Goal: Task Accomplishment & Management: Manage account settings

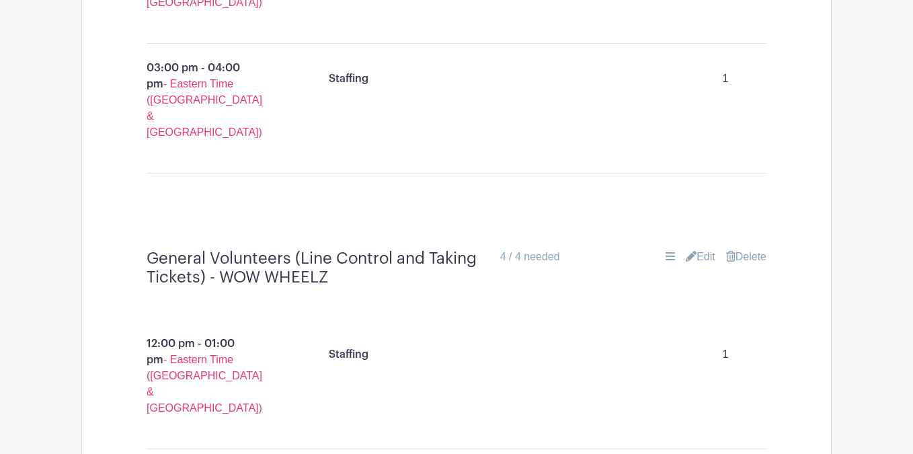
scroll to position [13615, 0]
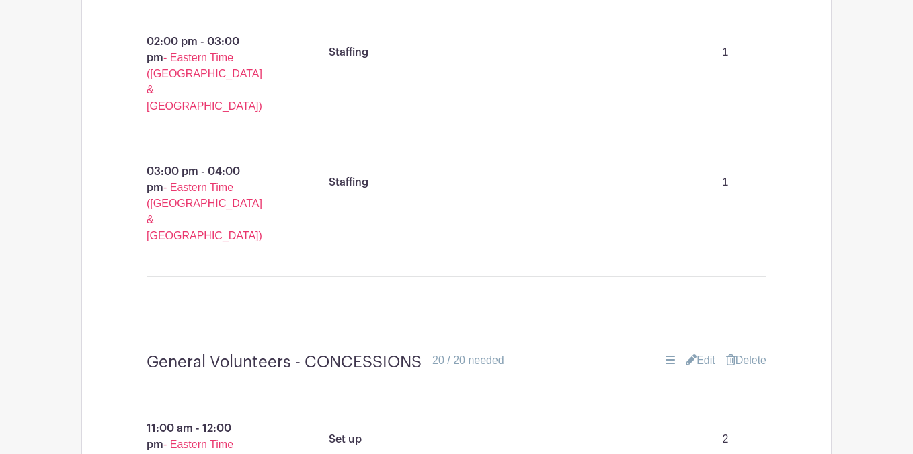
scroll to position [14091, 0]
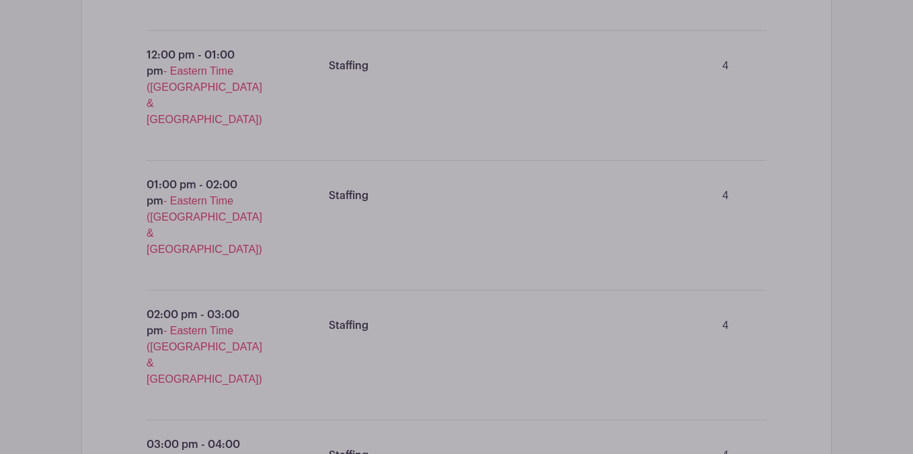
scroll to position [14595, 0]
type input "2"
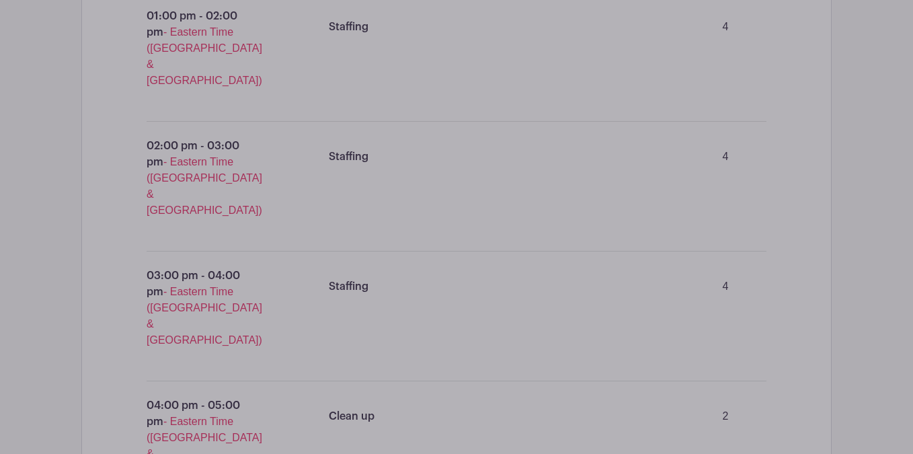
scroll to position [14789, 0]
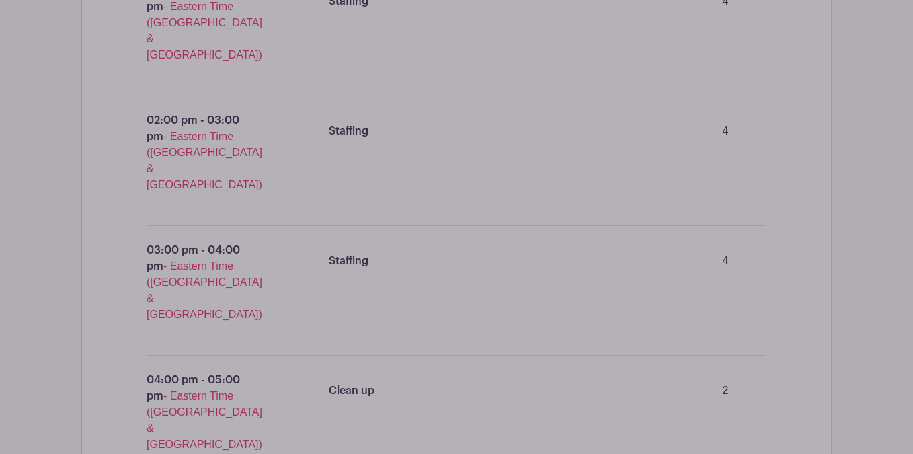
type input "2"
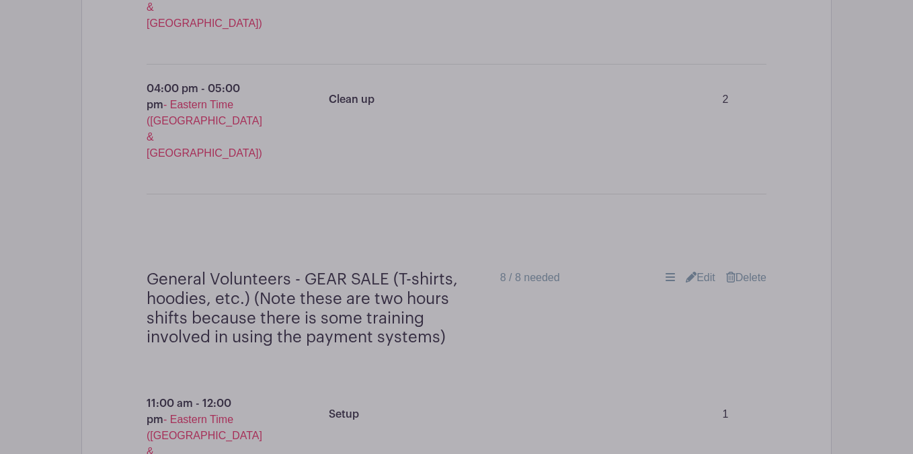
type input "2"
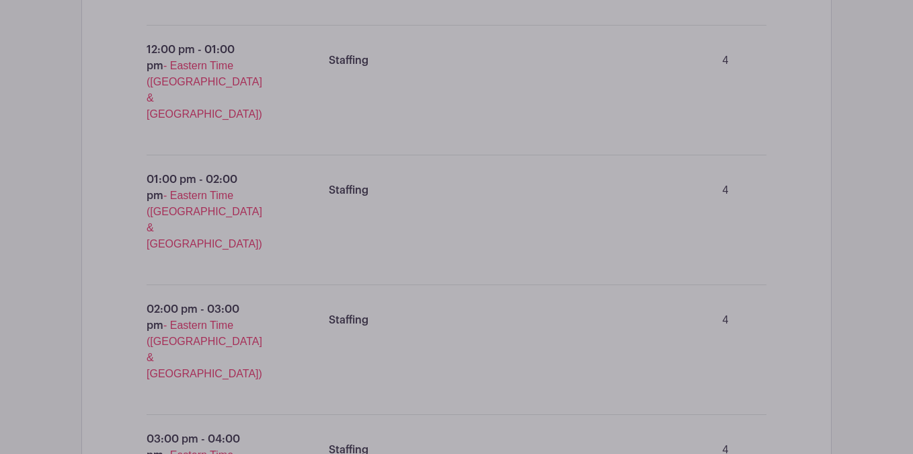
scroll to position [14424, 0]
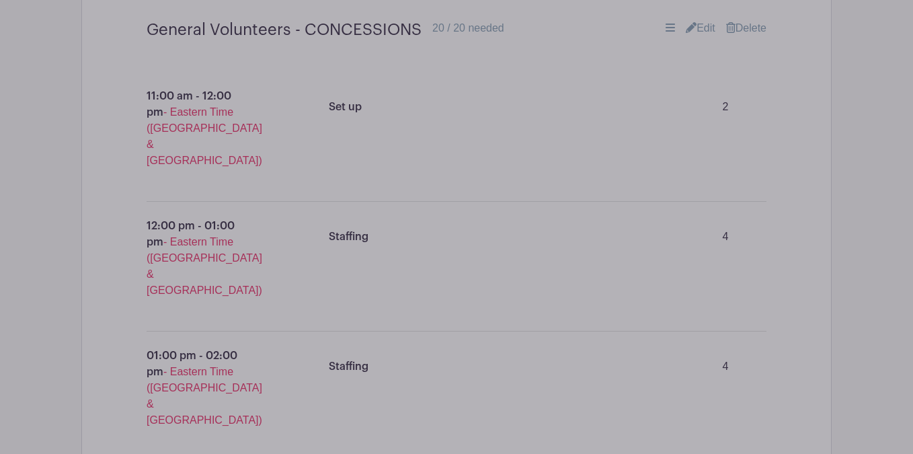
type input "2"
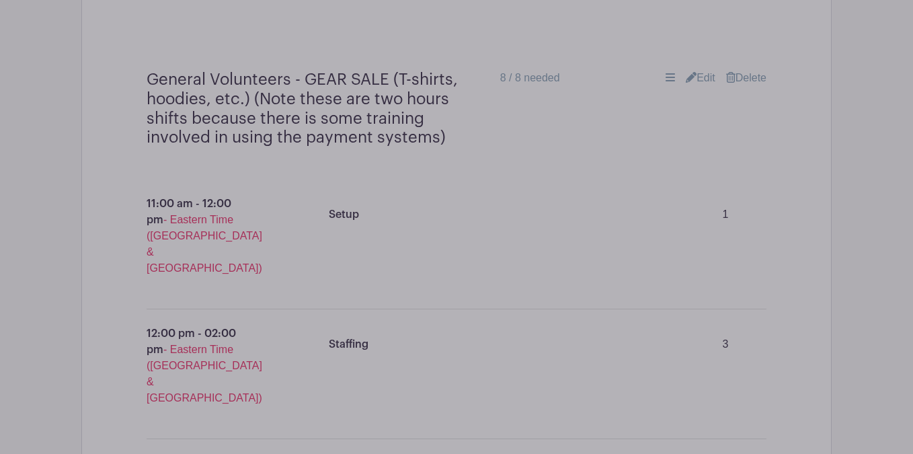
scroll to position [15279, 0]
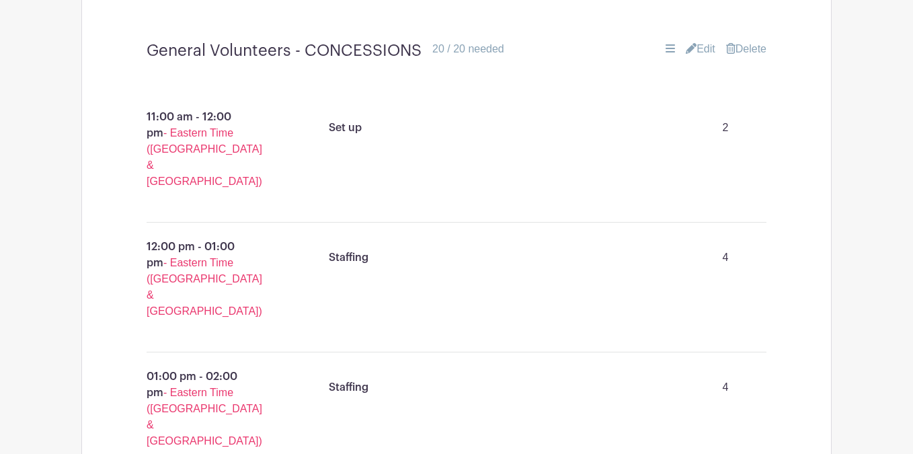
scroll to position [14423, 0]
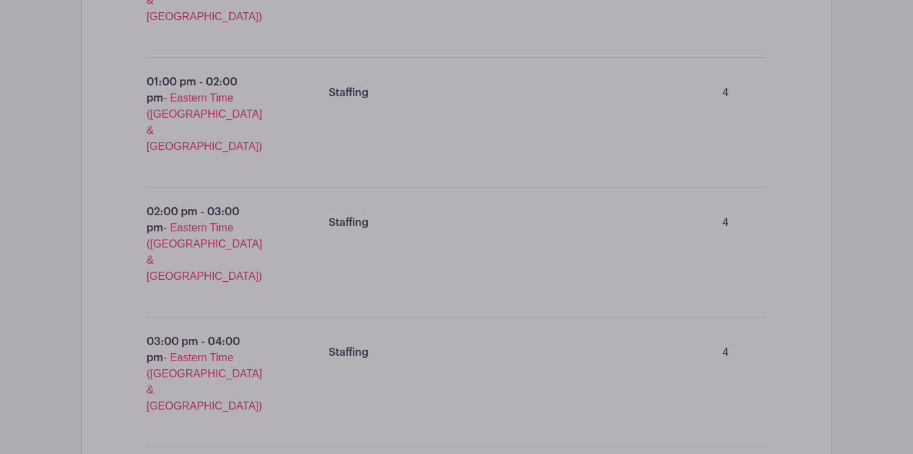
scroll to position [14749, 0]
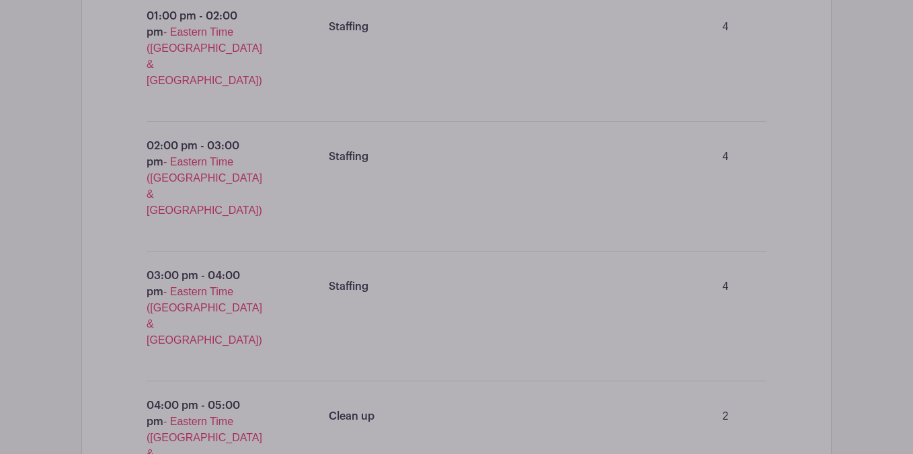
scroll to position [14716, 0]
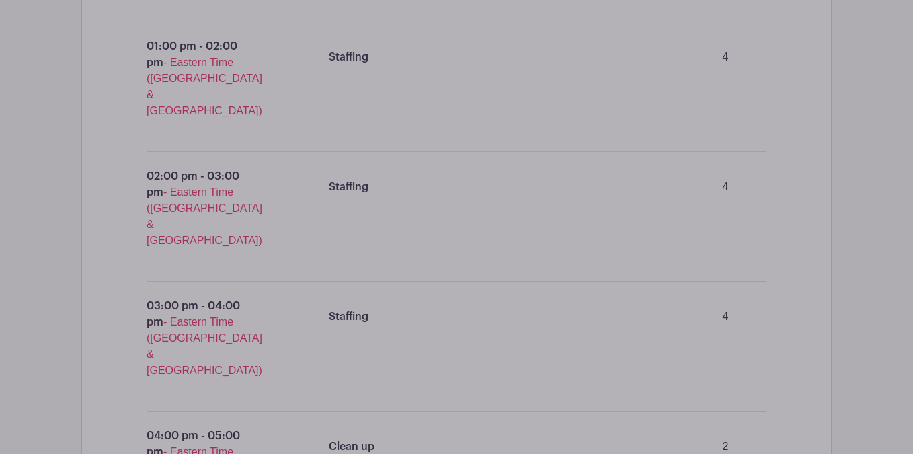
scroll to position [14840, 0]
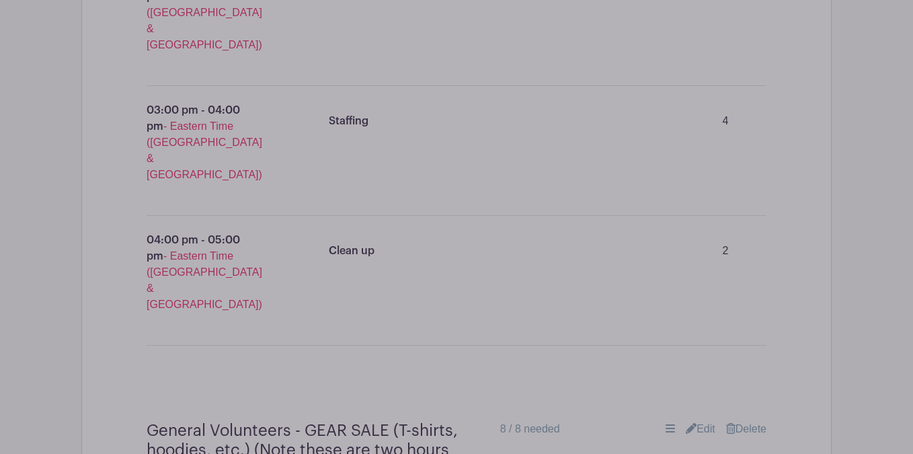
scroll to position [15031, 0]
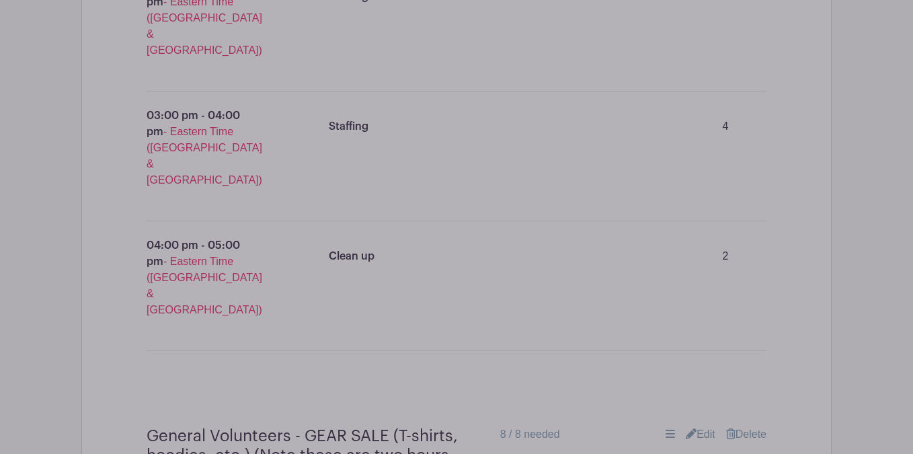
type input "Cupcake decorating"
type input "1"
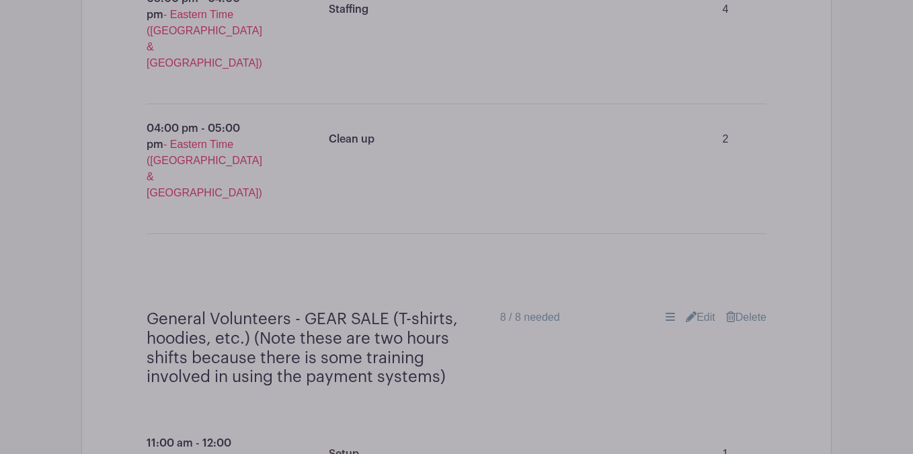
scroll to position [15227, 0]
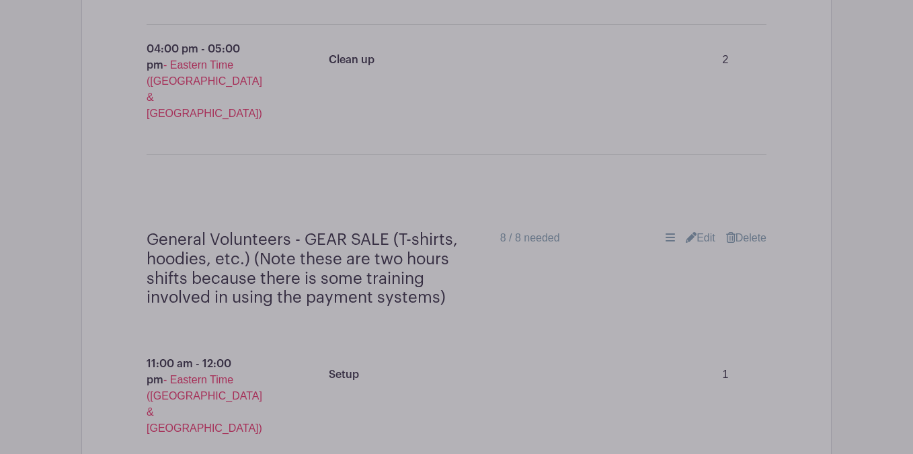
type input "1"
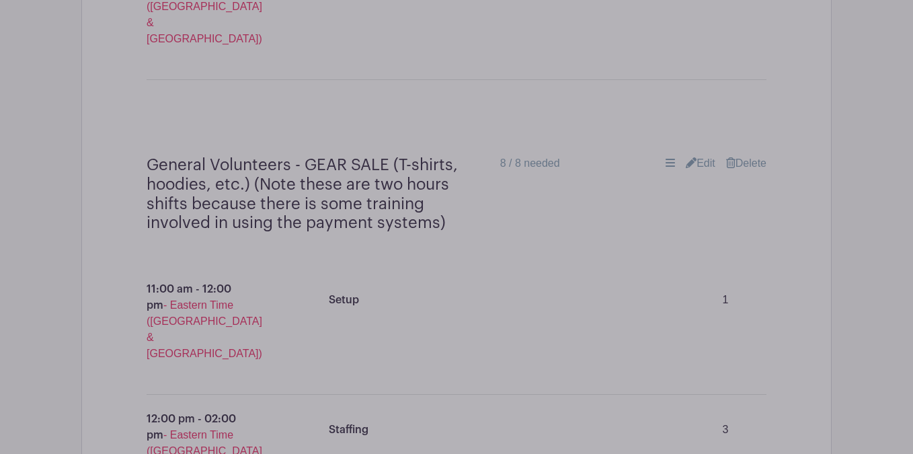
scroll to position [15408, 0]
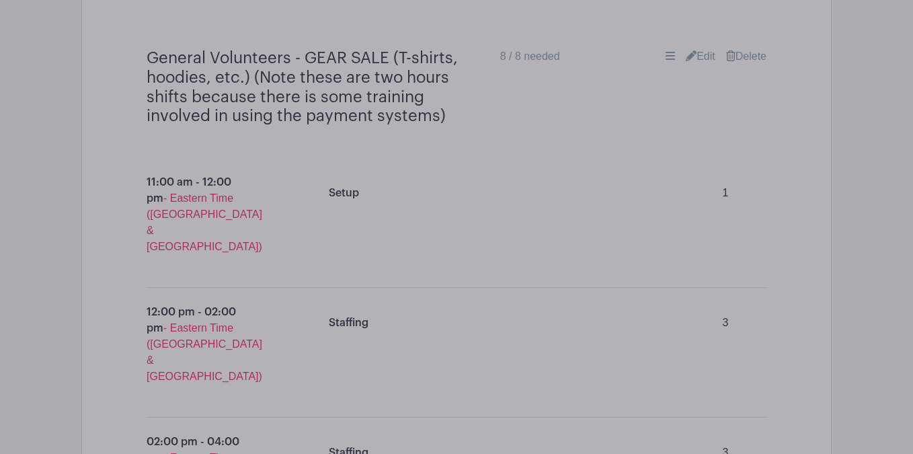
type input "1"
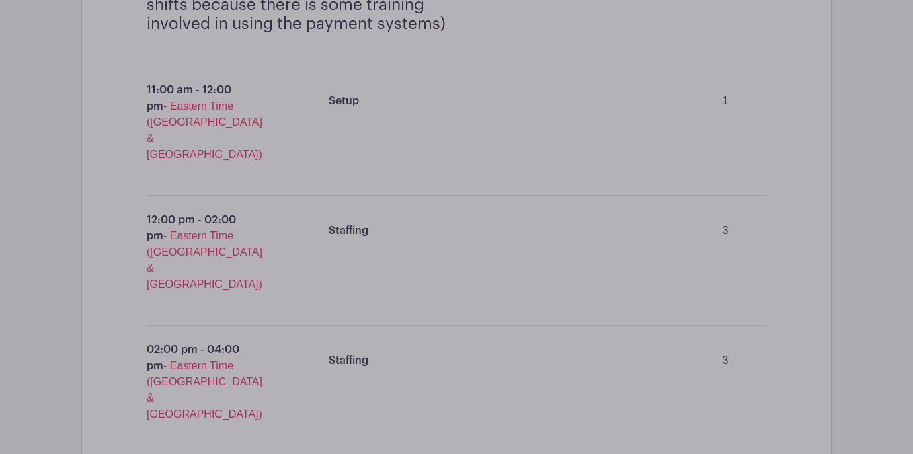
scroll to position [15646, 0]
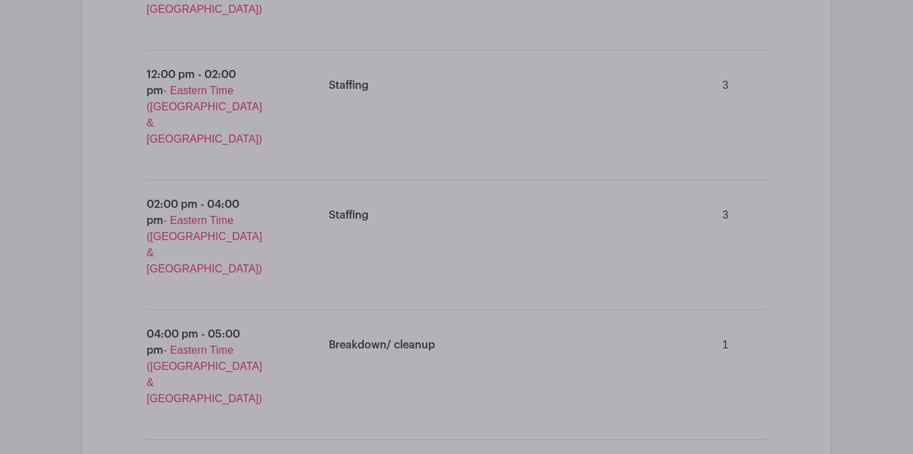
type input "1"
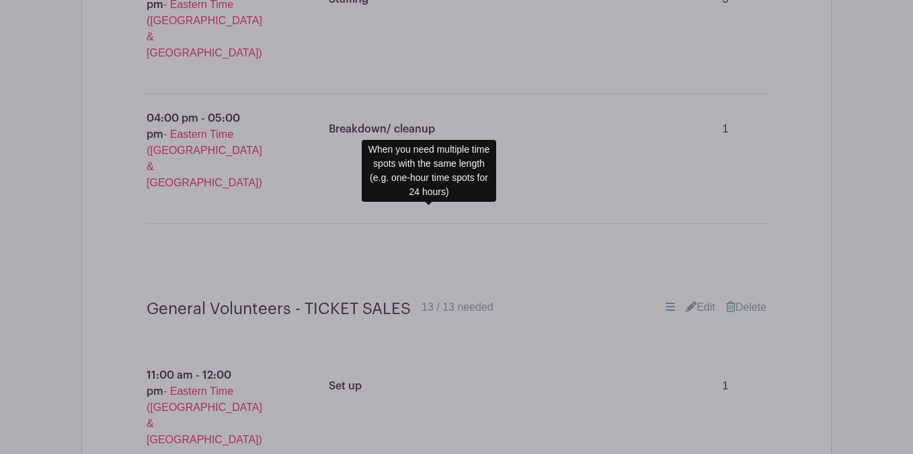
scroll to position [15964, 0]
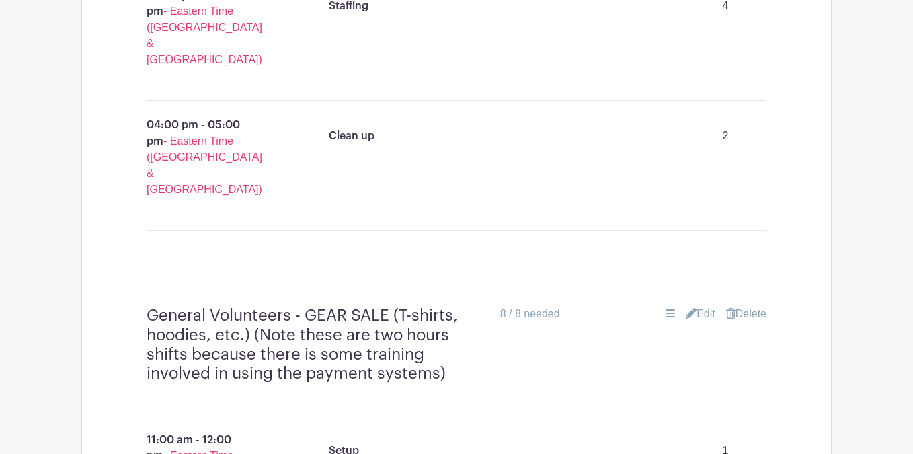
scroll to position [15042, 0]
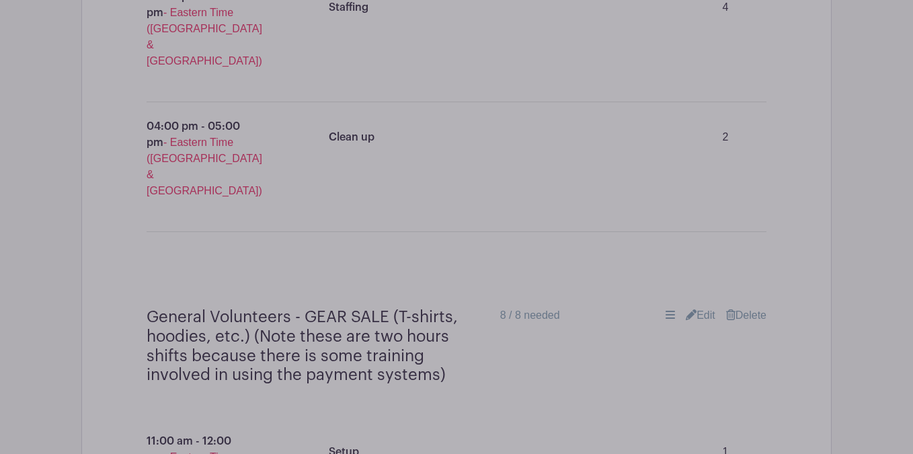
scroll to position [15245, 0]
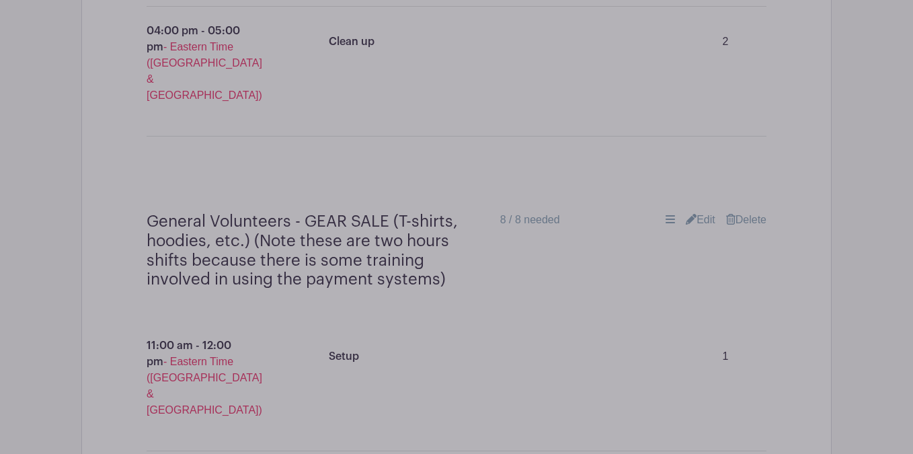
drag, startPoint x: 390, startPoint y: 263, endPoint x: 284, endPoint y: 259, distance: 106.9
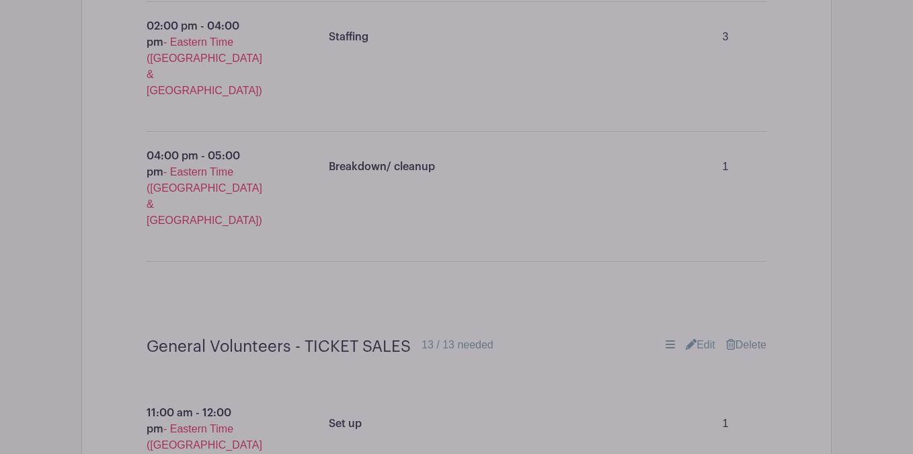
scroll to position [15248, 0]
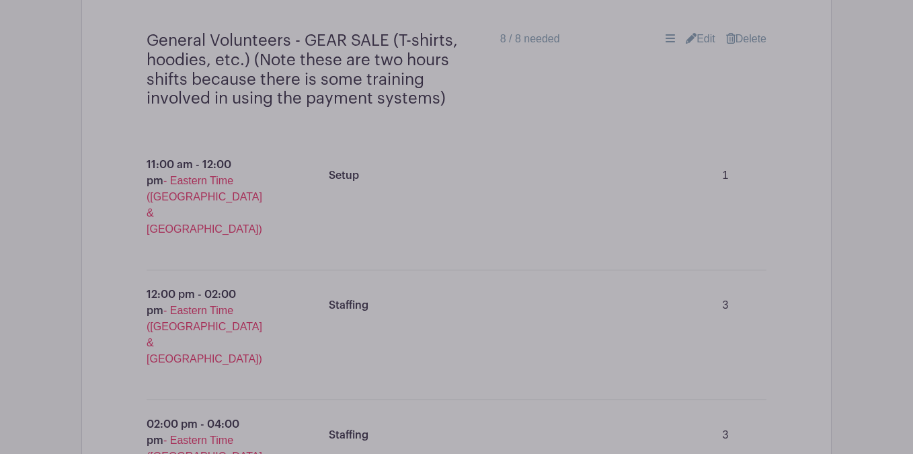
scroll to position [15369, 0]
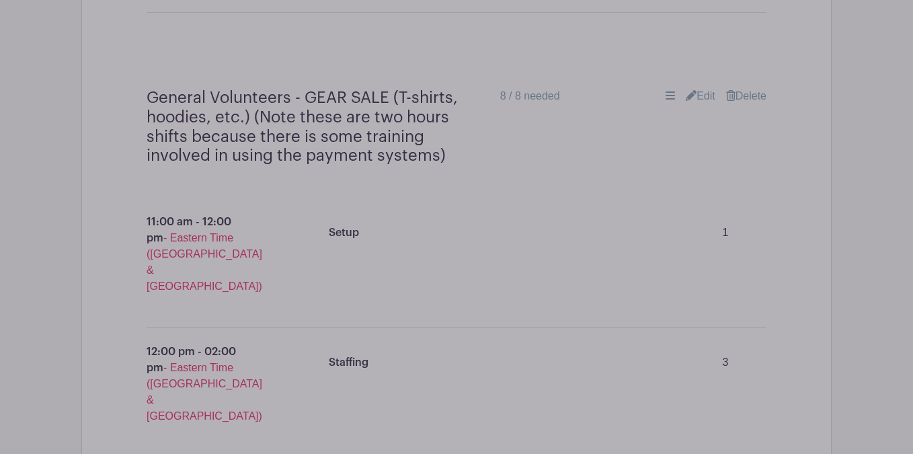
type input "Items to borrow (please drop-off at the school by 9am and pickup by 5pm) (if yo…"
type input "C"
type input "Large Coolers (PUT NAME ON COOLER"
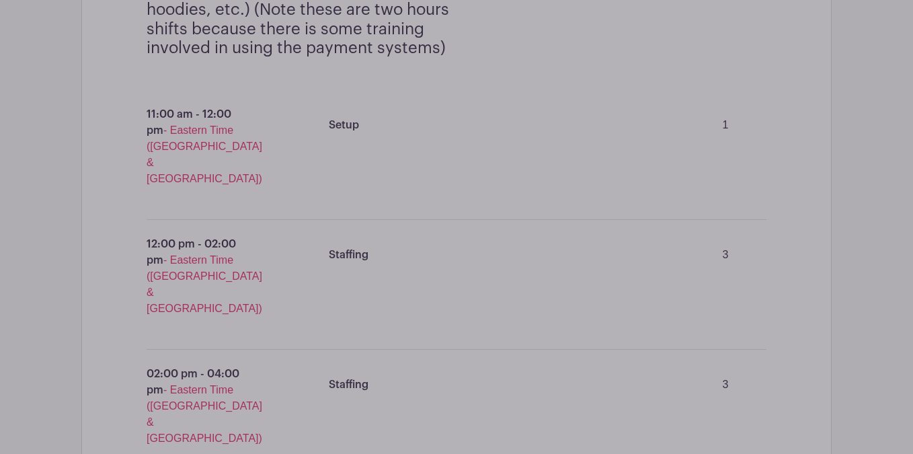
type input "T"
type input "Shade tents (PUT NAME ON TENT)"
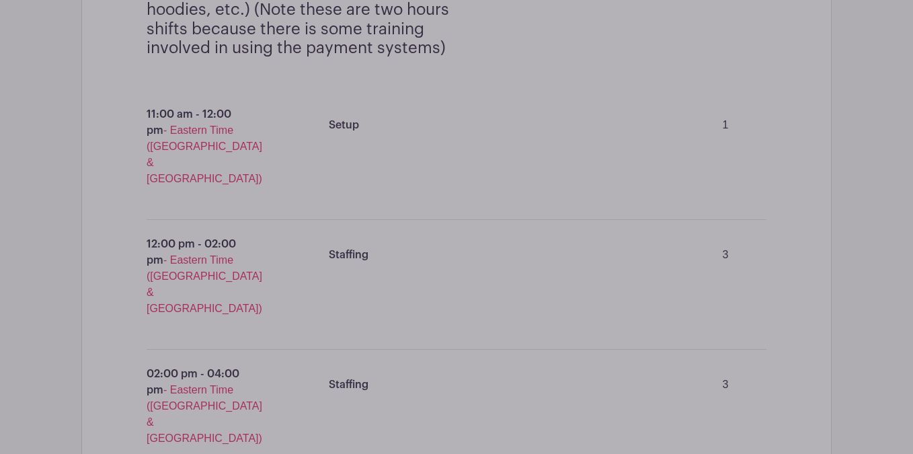
type input "4"
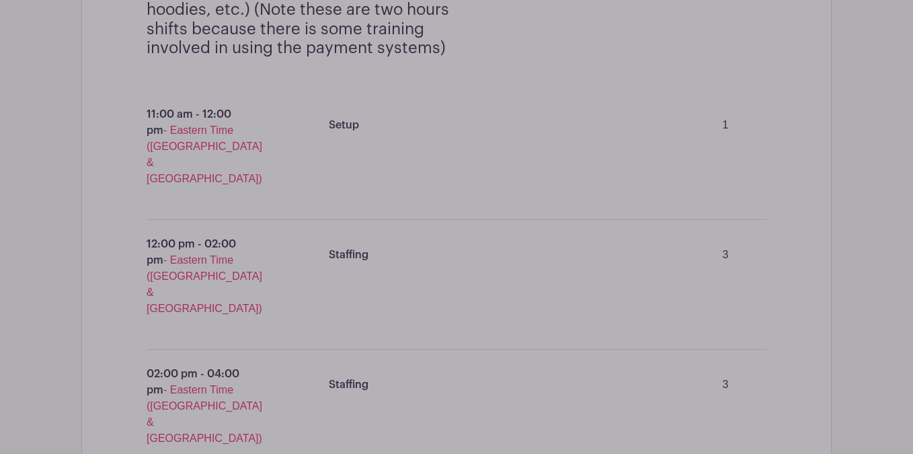
type input "4"
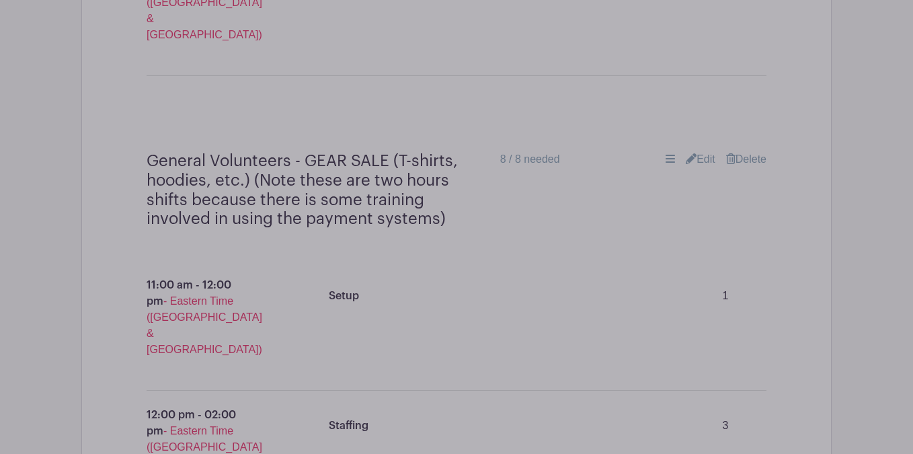
scroll to position [15199, 0]
drag, startPoint x: 597, startPoint y: 200, endPoint x: 802, endPoint y: 200, distance: 205.7
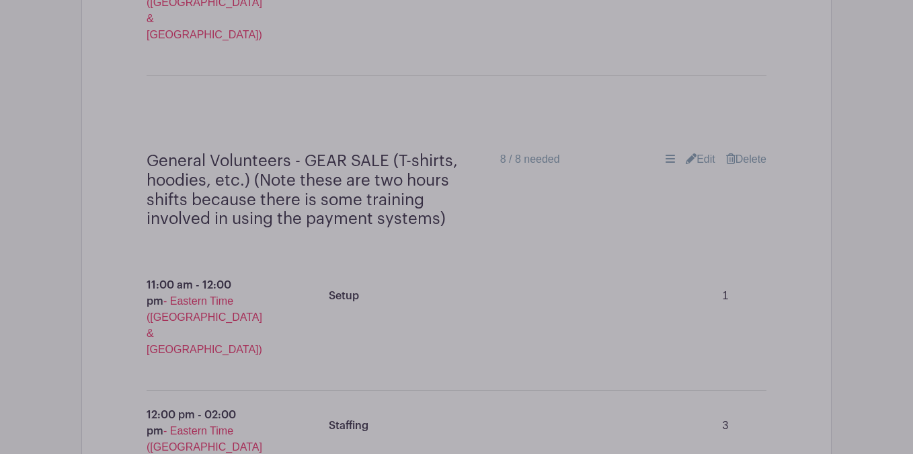
type input "Items to borrow (please drop-off at the school by 9am and pickup by 5pm) (if yo…"
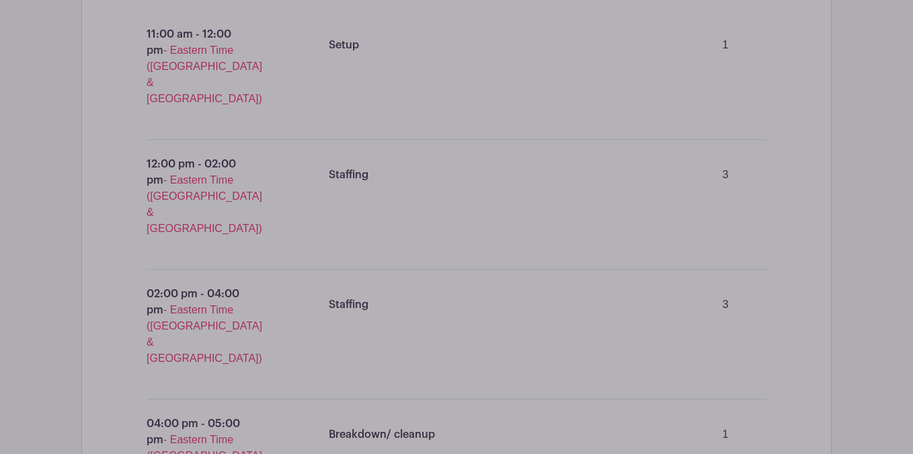
scroll to position [15507, 0]
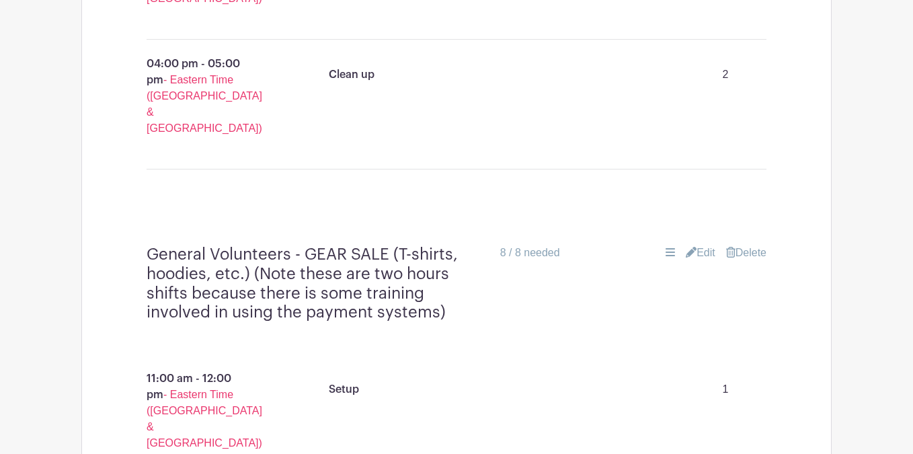
scroll to position [15093, 0]
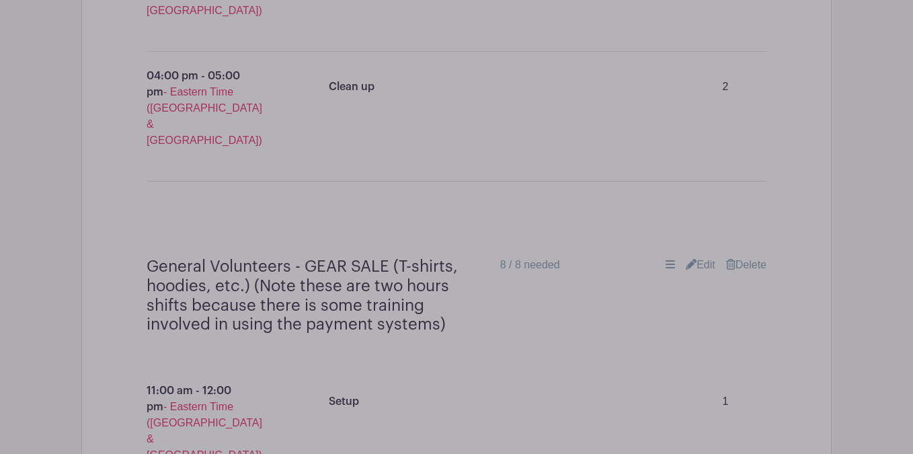
scroll to position [15180, 0]
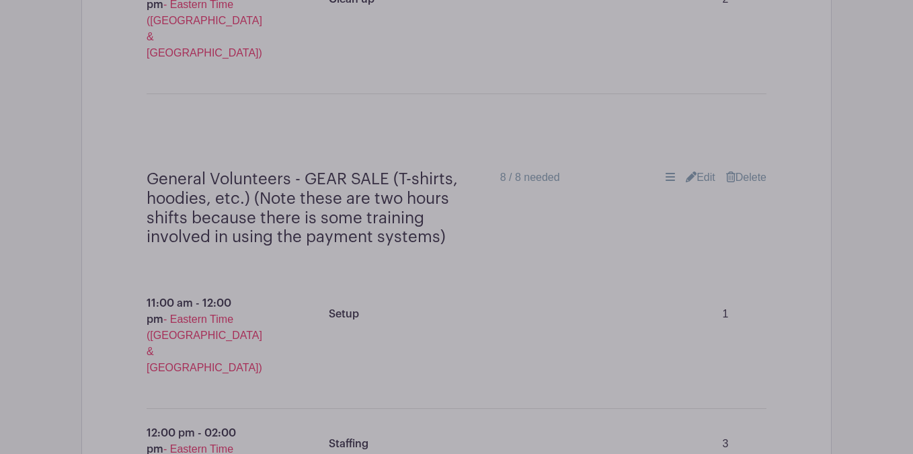
type input "Large Coolers (PUT NAME ON COOLER)"
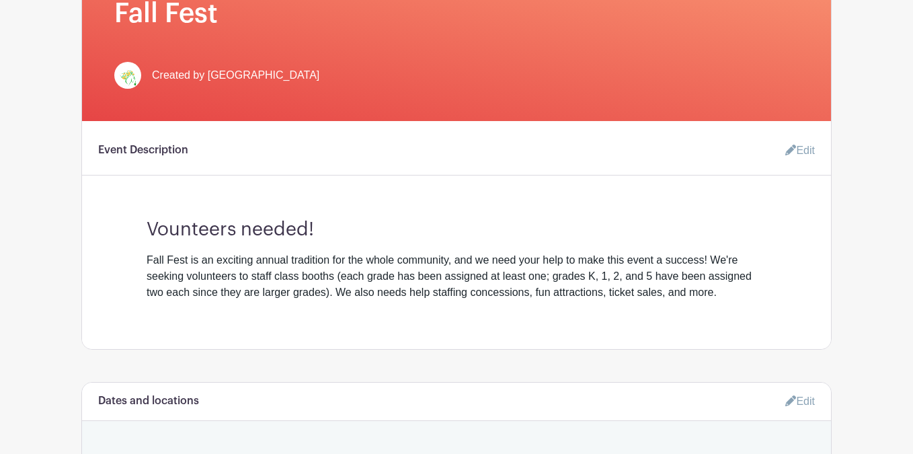
scroll to position [354, 0]
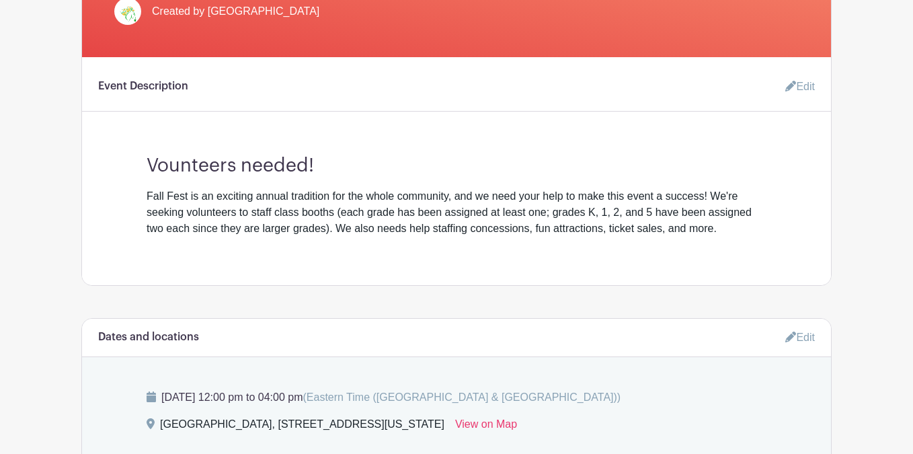
click at [800, 85] on link "Edit" at bounding box center [794, 86] width 40 height 27
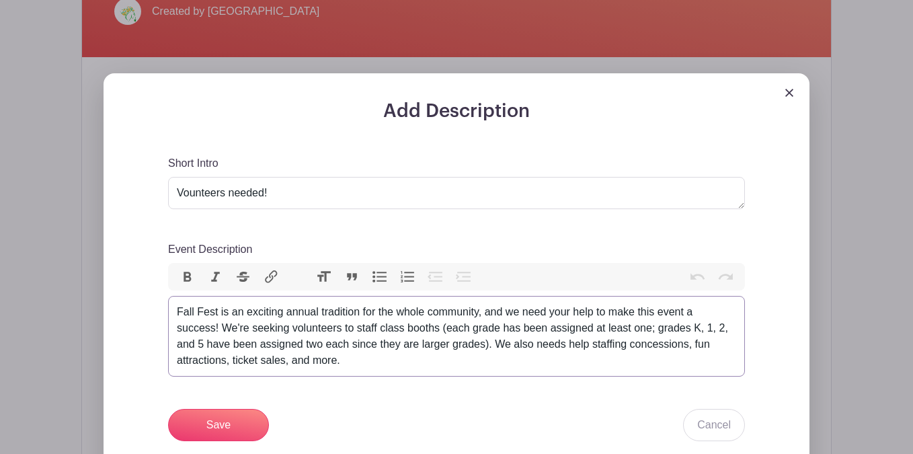
click at [471, 361] on div "Fall Fest is an exciting annual tradition for the whole community, and we need …" at bounding box center [456, 336] width 559 height 65
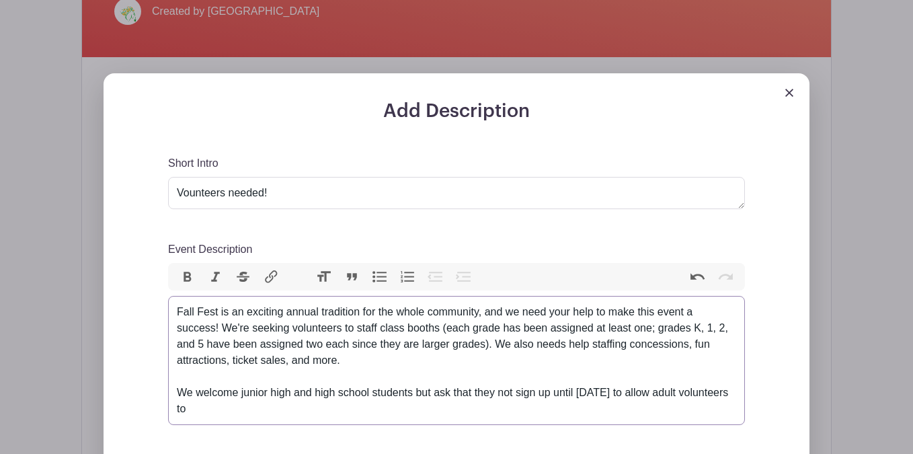
click at [420, 391] on div "Fall Fest is an exciting annual tradition for the whole community, and we need …" at bounding box center [456, 360] width 559 height 113
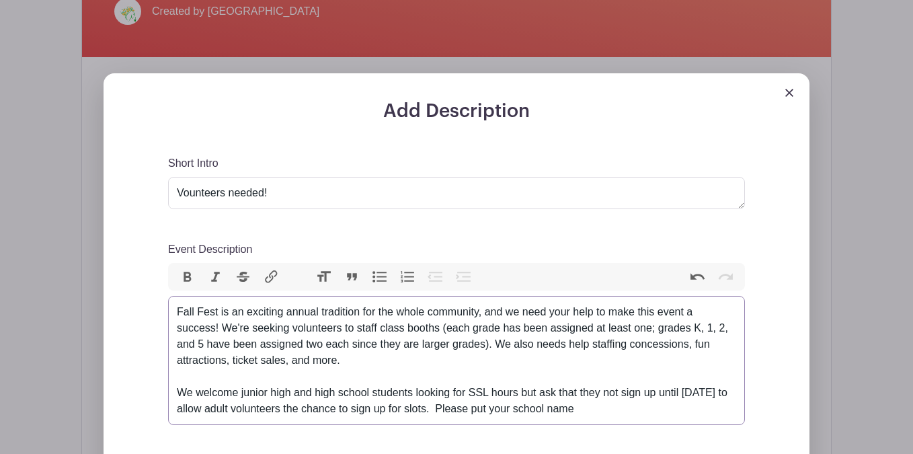
click at [527, 395] on div "Fall Fest is an exciting annual tradition for the whole community, and we need …" at bounding box center [456, 360] width 559 height 113
click at [701, 413] on div "Fall Fest is an exciting annual tradition for the whole community, and we need …" at bounding box center [456, 360] width 559 height 113
type trix-editor "<div>Fall Fest is an exciting annual tradition for the whole community, and we …"
click at [142, 319] on div "Add Description Short Intro Vounteers needed! Event Description Bold Italic Str…" at bounding box center [456, 371] width 641 height 543
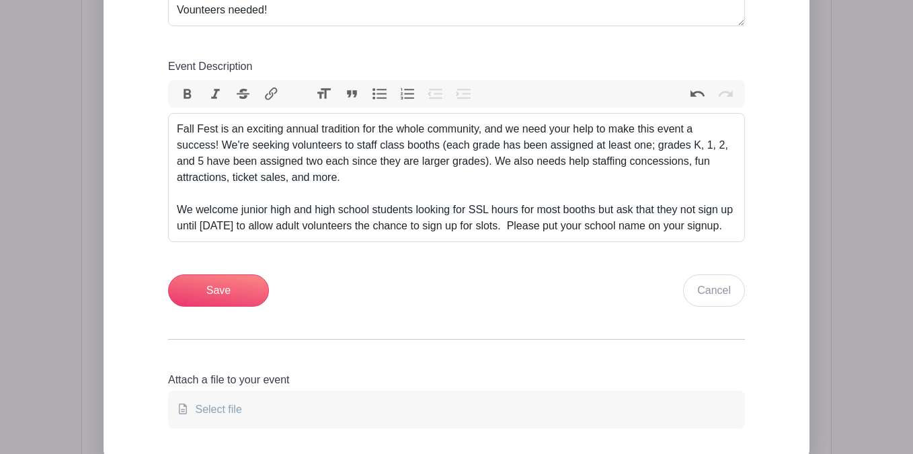
scroll to position [543, 0]
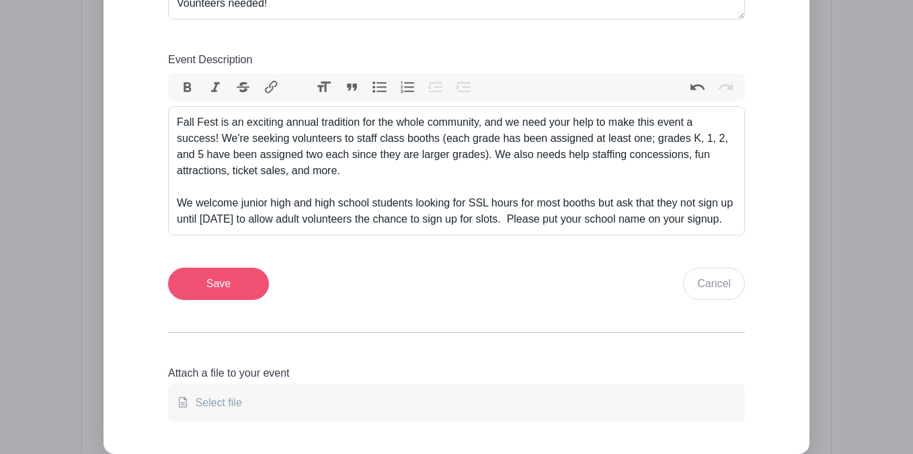
click at [205, 300] on input "Save" at bounding box center [218, 283] width 101 height 32
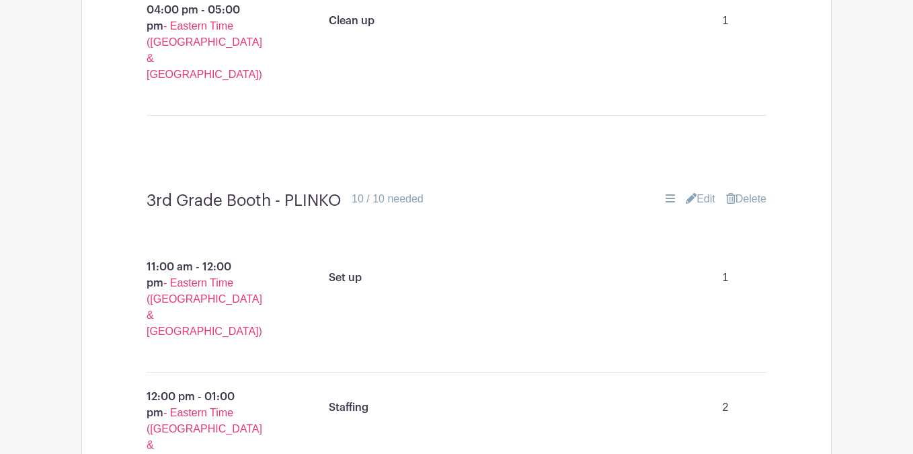
scroll to position [8092, 0]
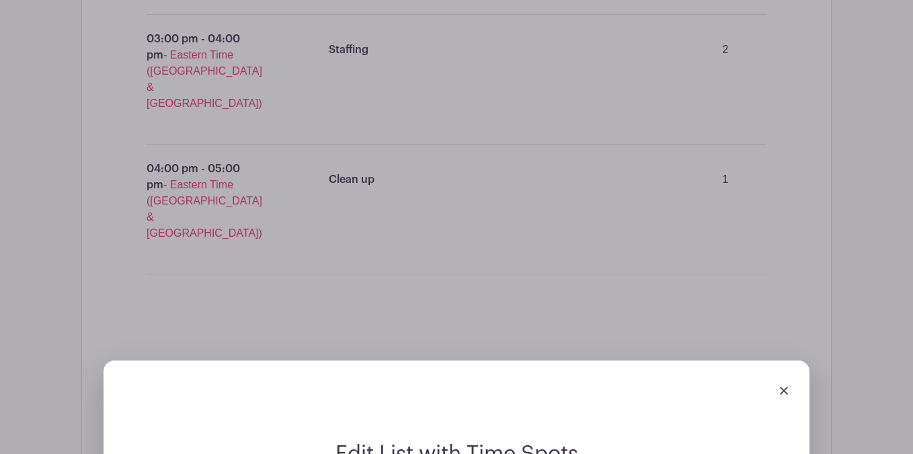
scroll to position [9950, 0]
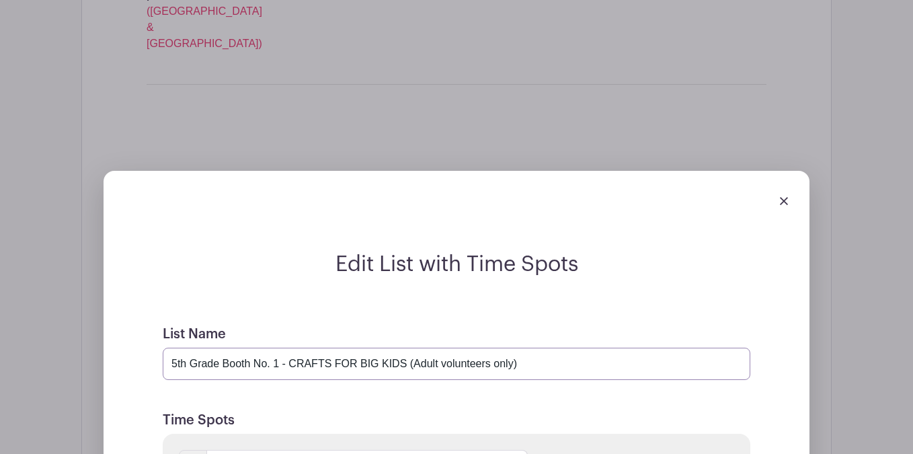
type input "5th Grade Booth No. 1 - CRAFTS FOR BIG KIDS (Adult volunteers only)"
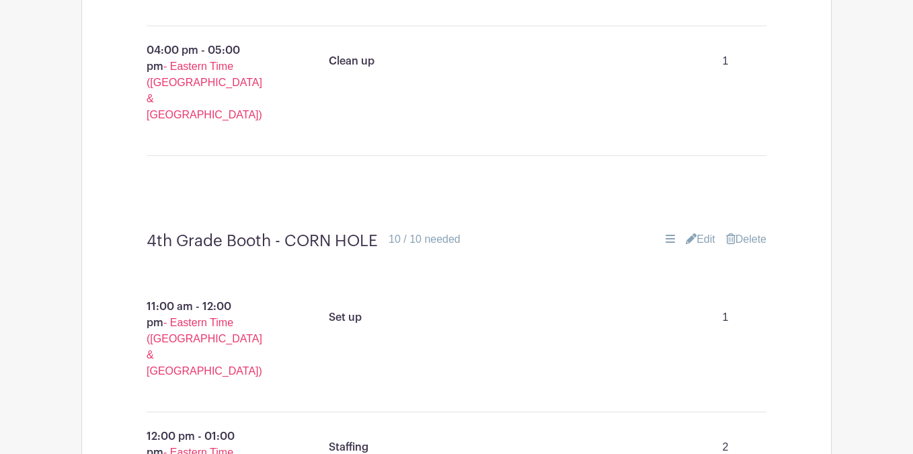
scroll to position [8693, 0]
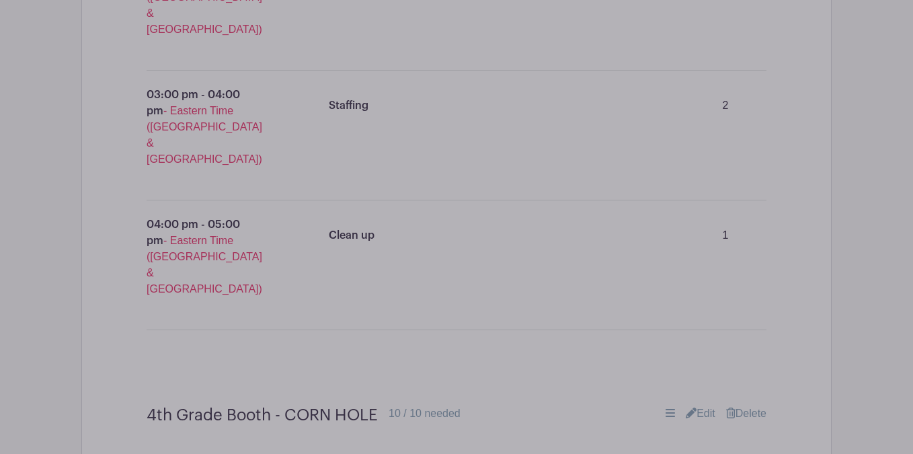
drag, startPoint x: 497, startPoint y: 393, endPoint x: 376, endPoint y: 392, distance: 121.6
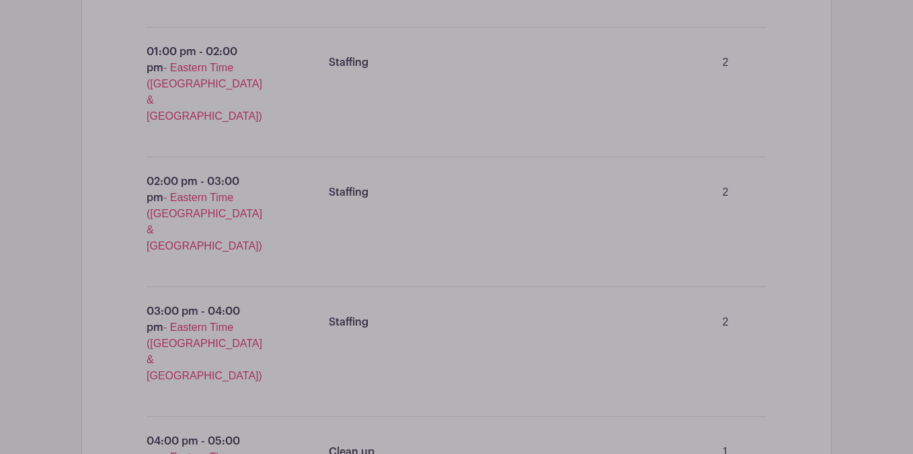
scroll to position [10520, 0]
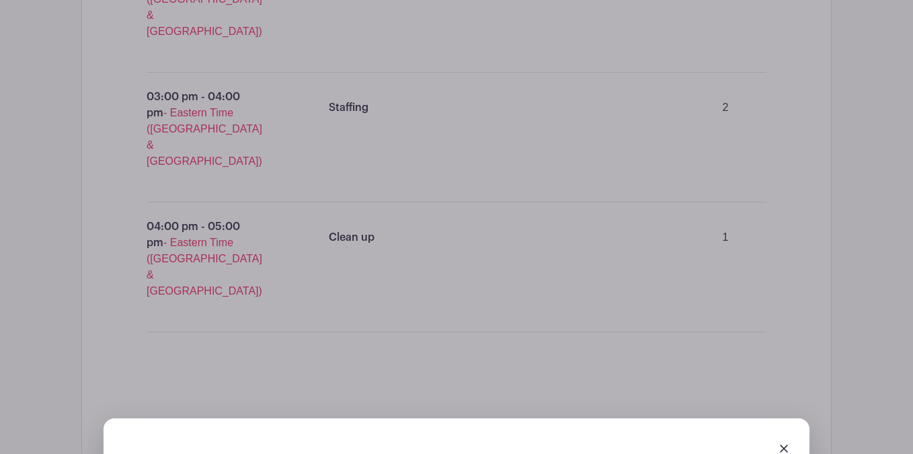
type input "5th Grade Booth No. 2 - COTTON CANDY (Adult volunteers only)"
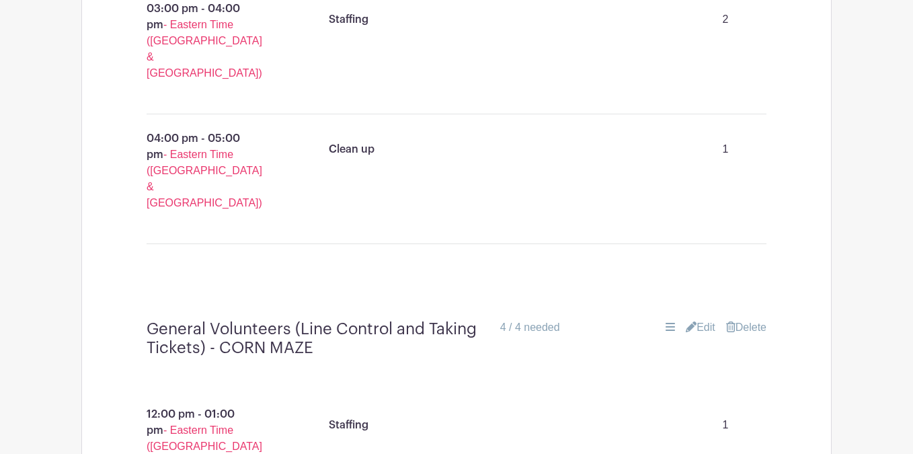
scroll to position [11746, 0]
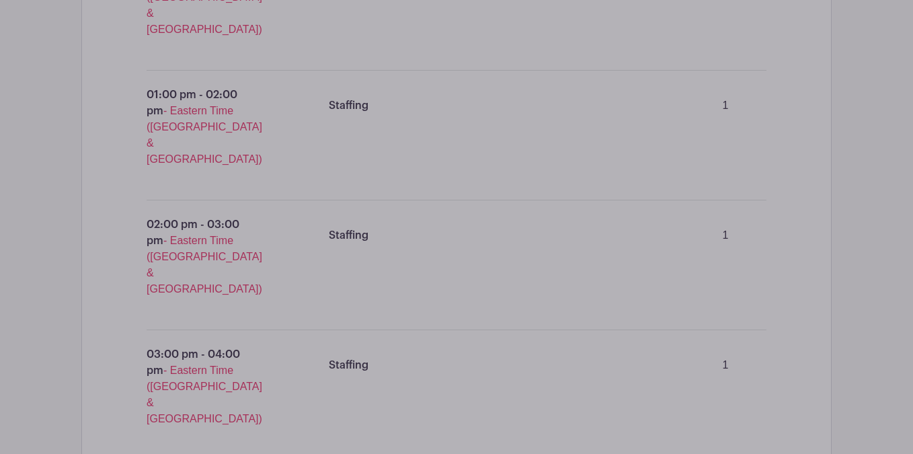
scroll to position [13603, 0]
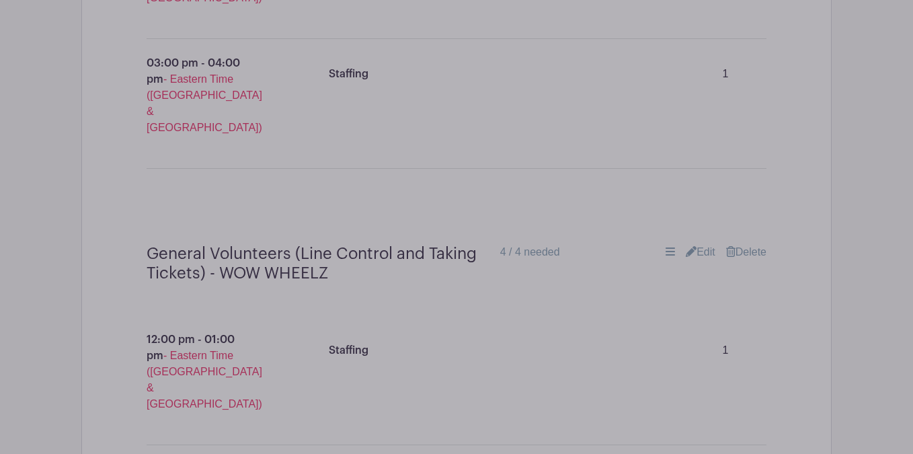
type input "General Volunteers - CONCESSIONS (maximum 2 student volunteers per shift)"
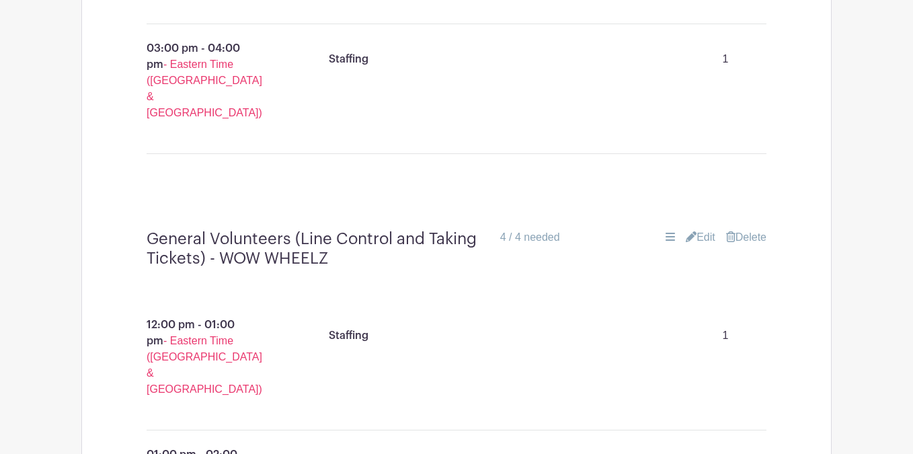
scroll to position [13616, 0]
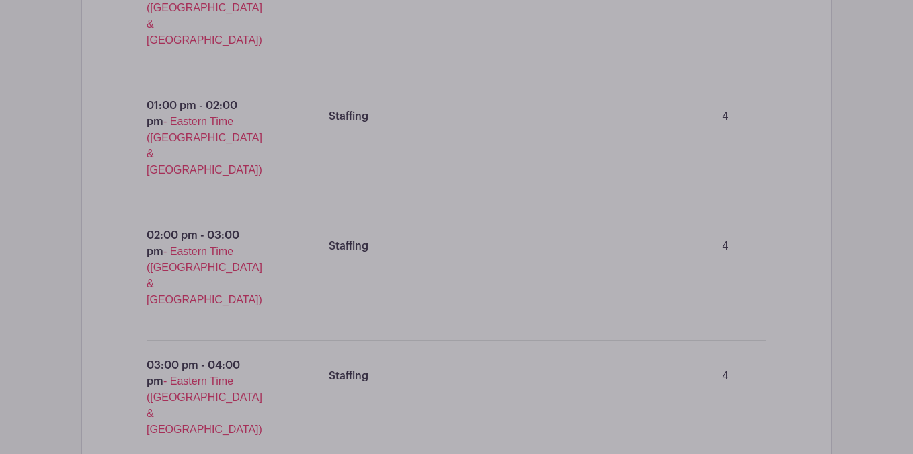
scroll to position [14866, 0]
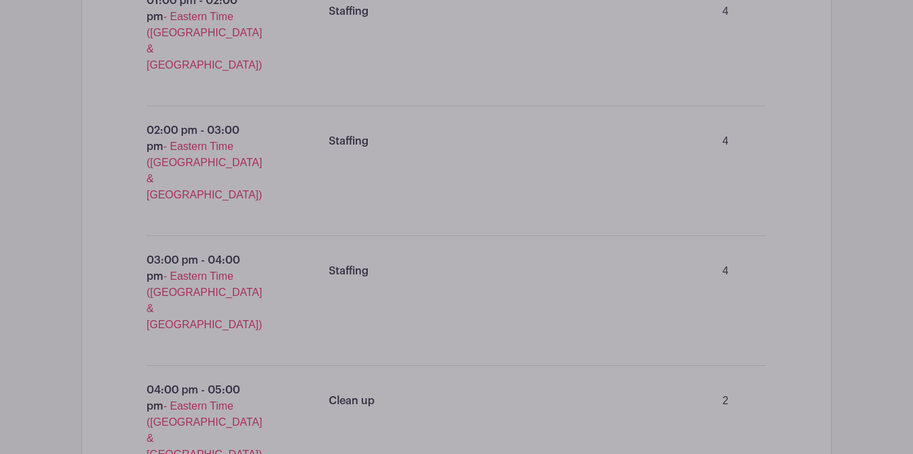
type input "General Volunteers - VOLUNTEER BOOTH (Adults only)"
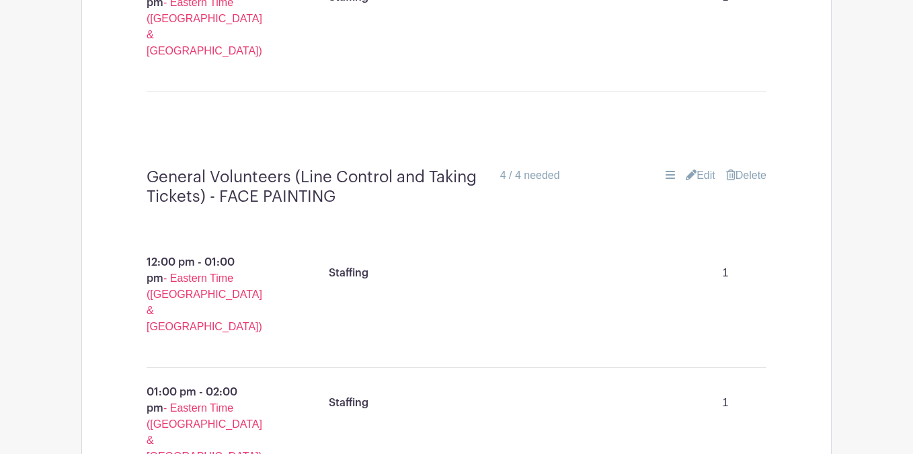
scroll to position [12993, 0]
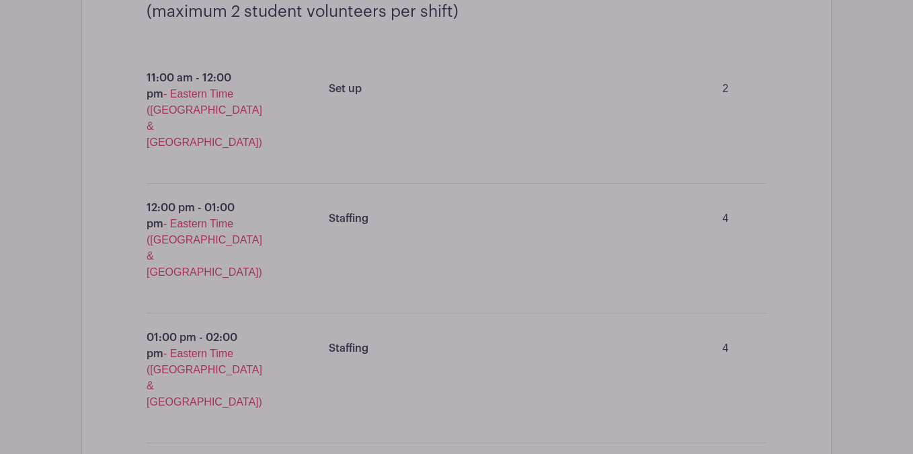
scroll to position [14544, 0]
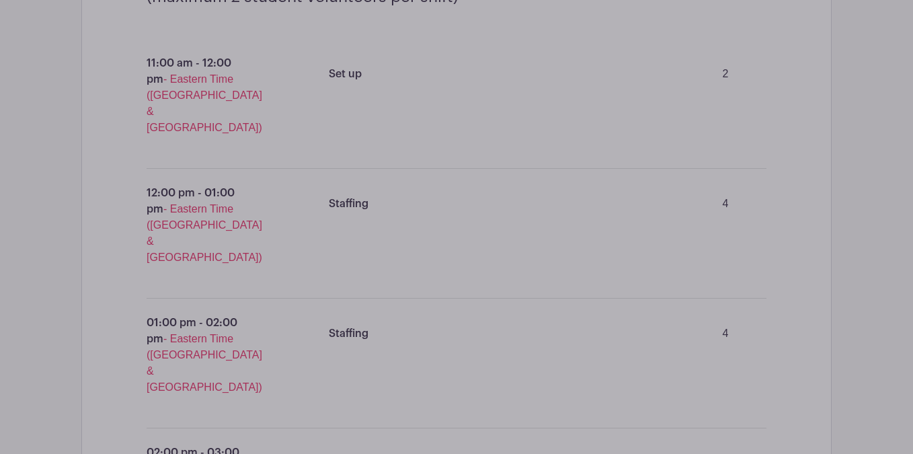
type input "General Volunteers - TICKET SALES (Adults only)"
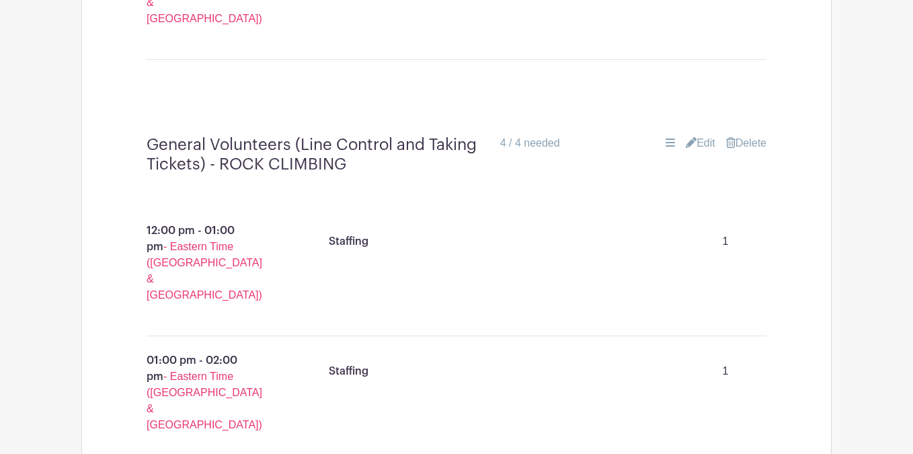
scroll to position [12367, 0]
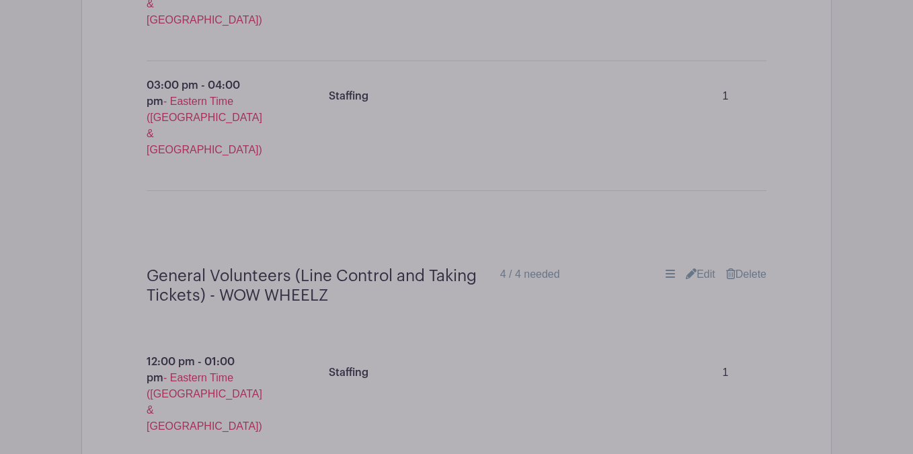
scroll to position [13617, 0]
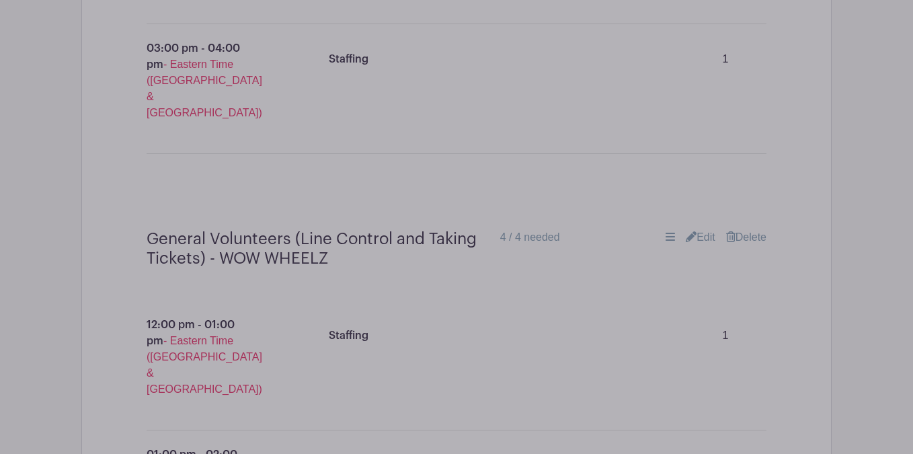
type input "General Volunteers - GEAR SALE (T-shirts, hoodies, etc.) (Note these are two ho…"
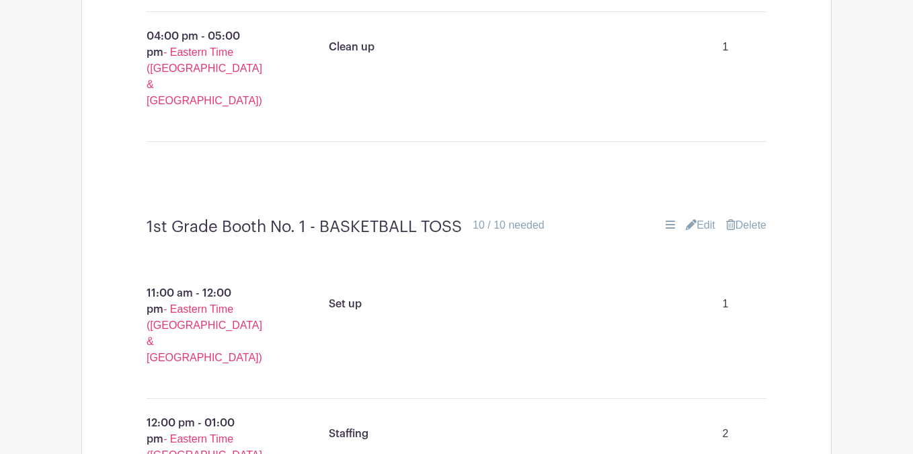
scroll to position [4330, 0]
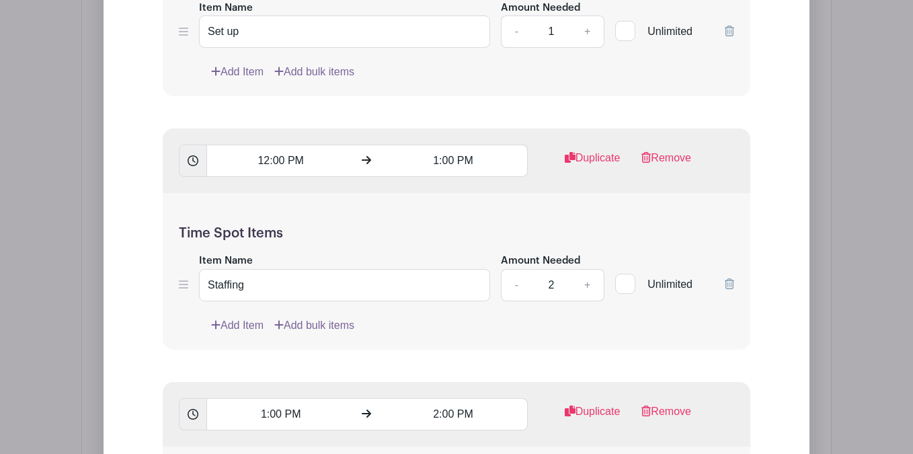
scroll to position [6145, 0]
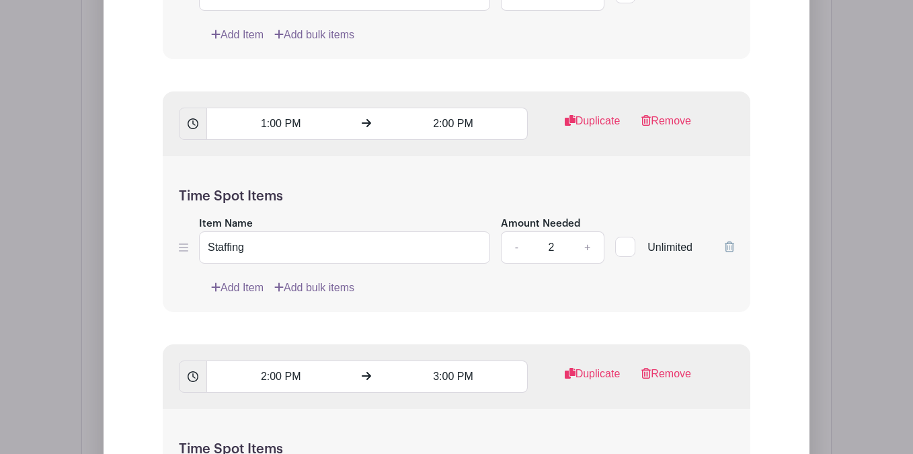
type input "1st Grade Booth No. 2 - POPCORN (max one student volunteer per shift)"
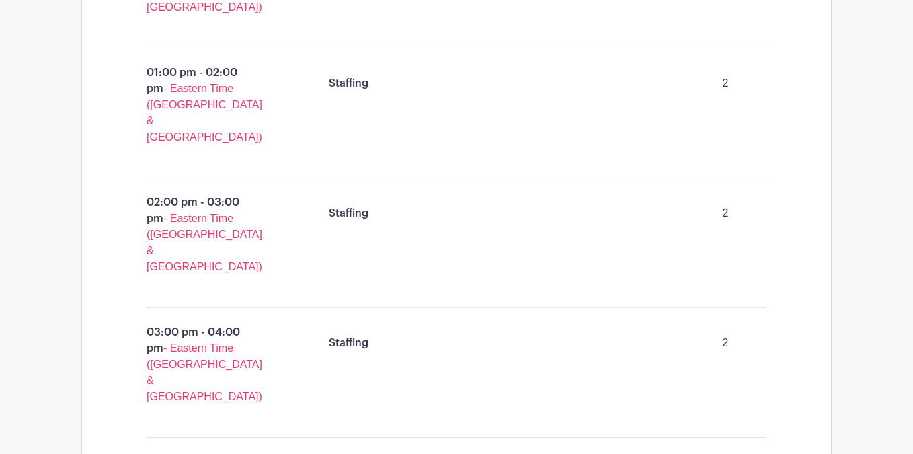
scroll to position [2776, 0]
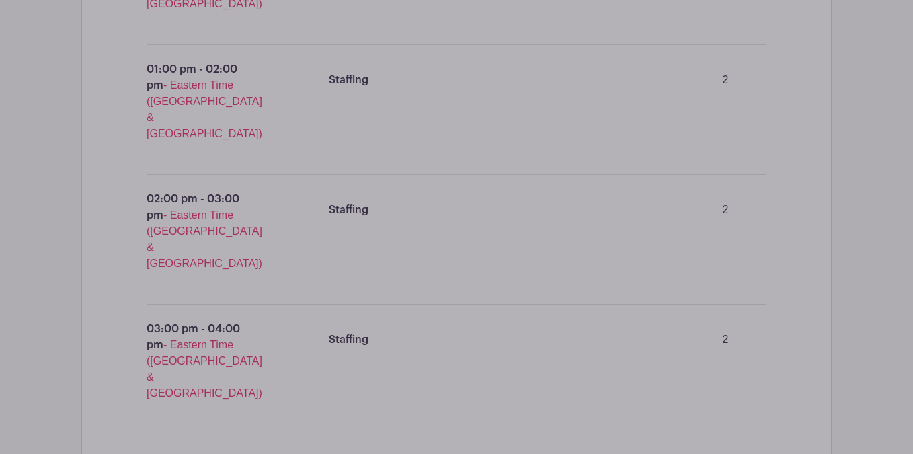
scroll to position [3051, 0]
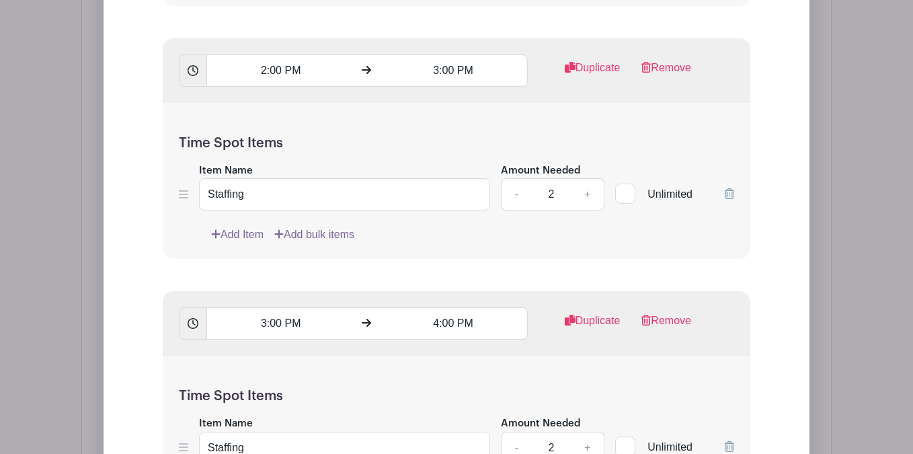
scroll to position [4726, 0]
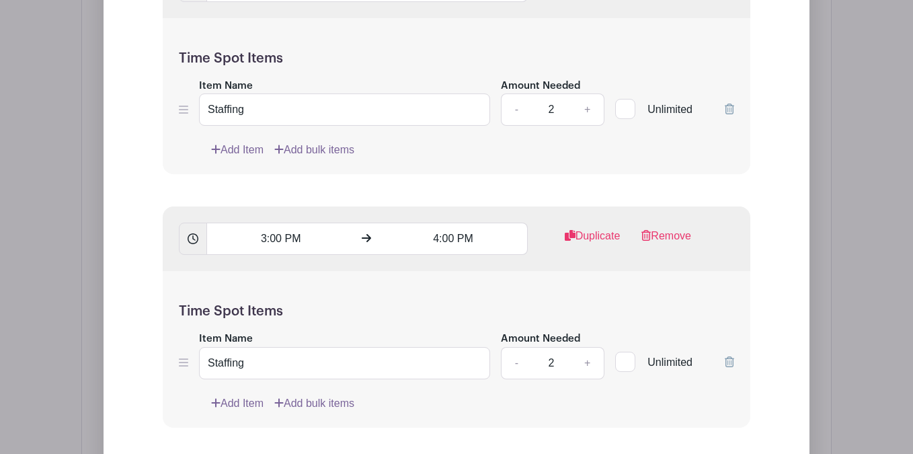
type input "Kindergarten Booth No. 2 - SNOW CONES (max one student volunteer per shift)"
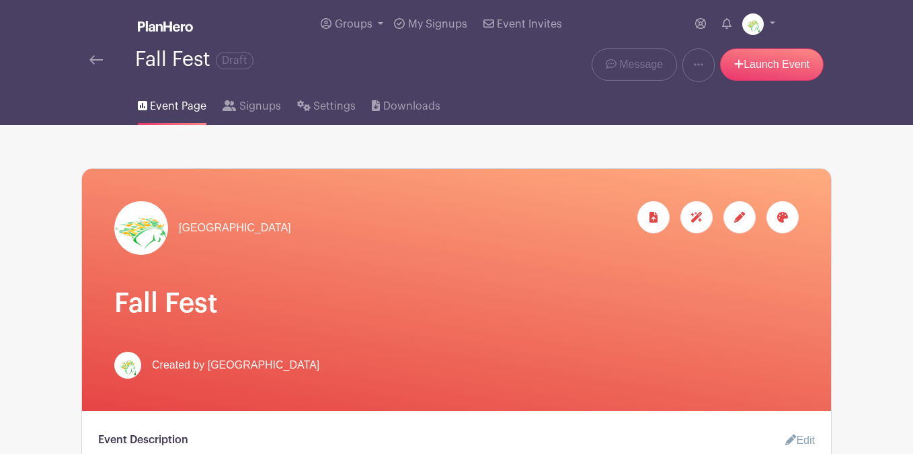
scroll to position [0, 0]
